Goal: Navigation & Orientation: Find specific page/section

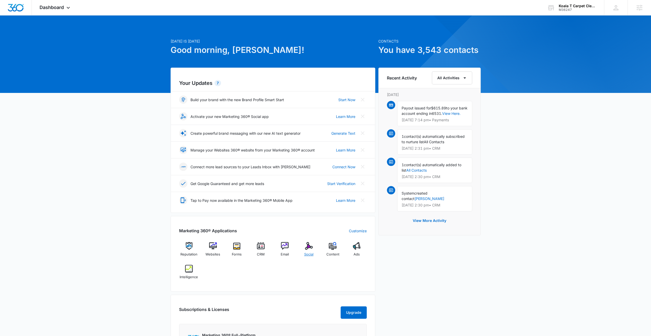
click at [305, 249] on img at bounding box center [309, 246] width 8 height 8
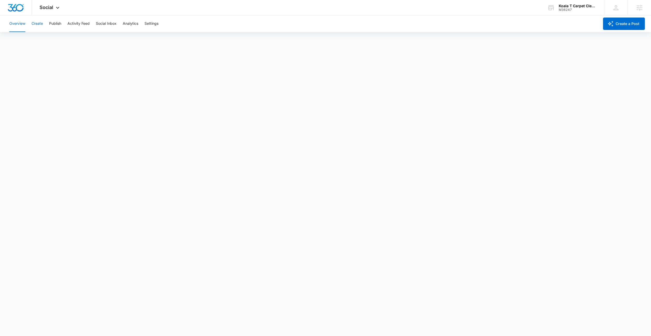
click at [41, 24] on button "Create" at bounding box center [37, 24] width 11 height 17
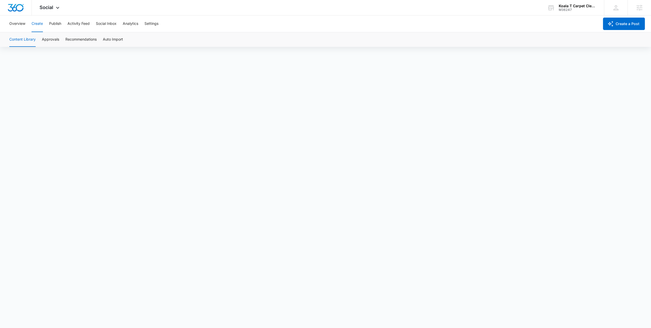
scroll to position [4, 0]
click at [50, 37] on button "Approvals" at bounding box center [50, 39] width 17 height 14
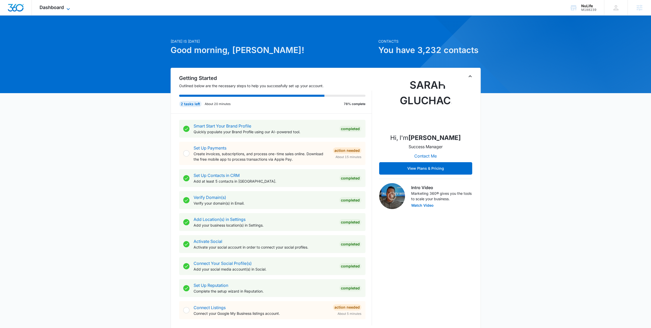
click at [55, 7] on span "Dashboard" at bounding box center [52, 7] width 24 height 5
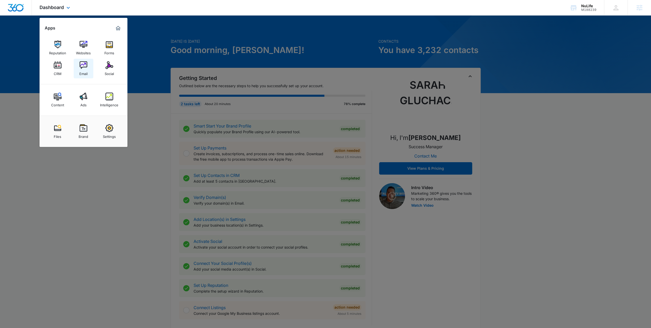
click at [80, 64] on img at bounding box center [84, 65] width 8 height 8
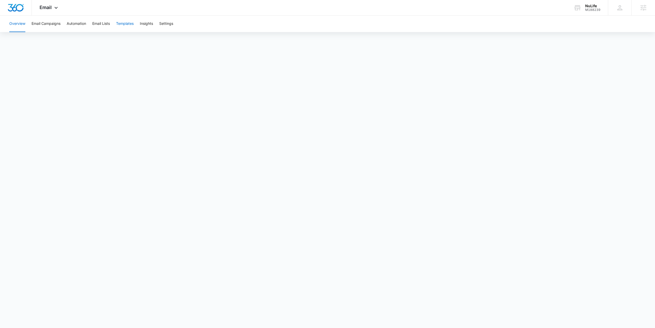
click at [120, 25] on button "Templates" at bounding box center [125, 24] width 18 height 17
click at [39, 25] on button "Email Campaigns" at bounding box center [46, 24] width 29 height 17
click at [127, 20] on button "Templates" at bounding box center [125, 24] width 18 height 17
click at [71, 23] on button "Automation" at bounding box center [76, 24] width 19 height 17
click at [45, 25] on button "Email Campaigns" at bounding box center [46, 24] width 29 height 17
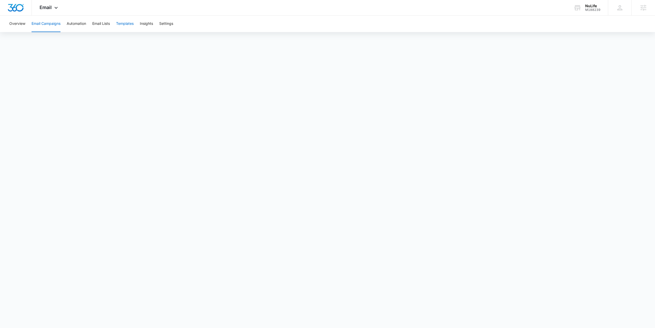
click at [126, 24] on button "Templates" at bounding box center [125, 24] width 18 height 17
